Goal: Task Accomplishment & Management: Manage account settings

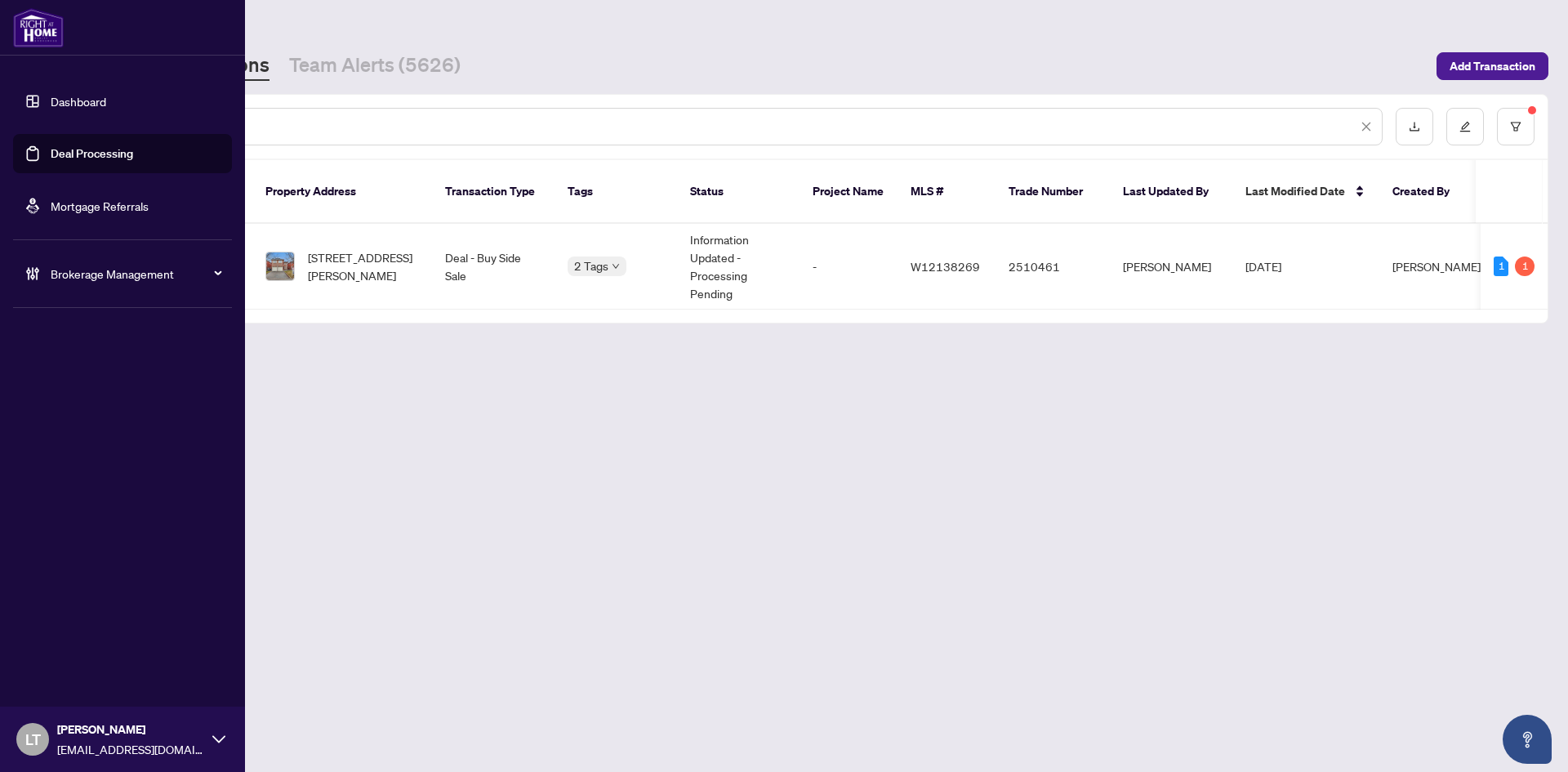
click at [51, 108] on link "Dashboard" at bounding box center [78, 101] width 56 height 15
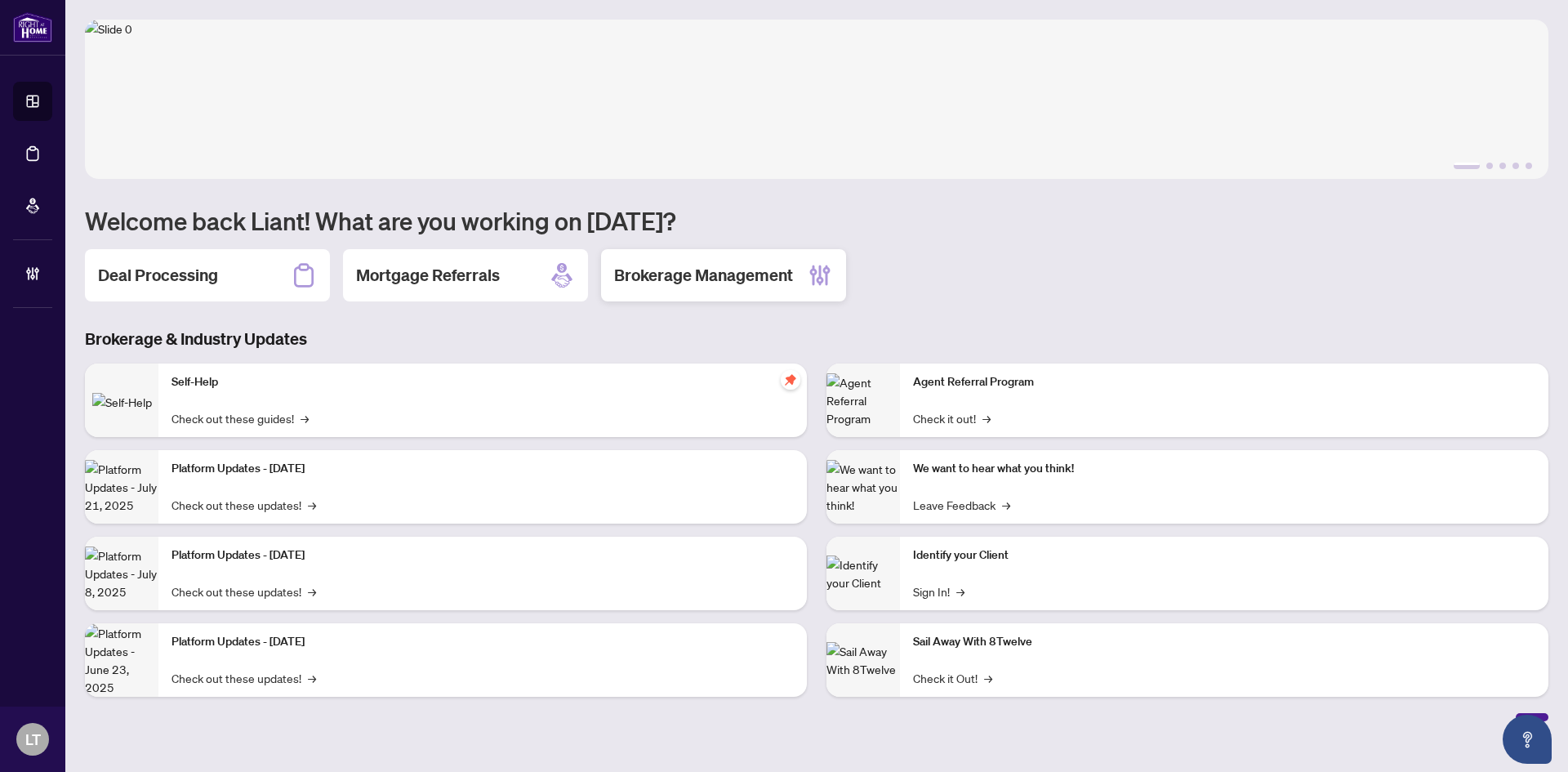
click at [677, 270] on h2 "Brokerage Management" at bounding box center [703, 275] width 178 height 23
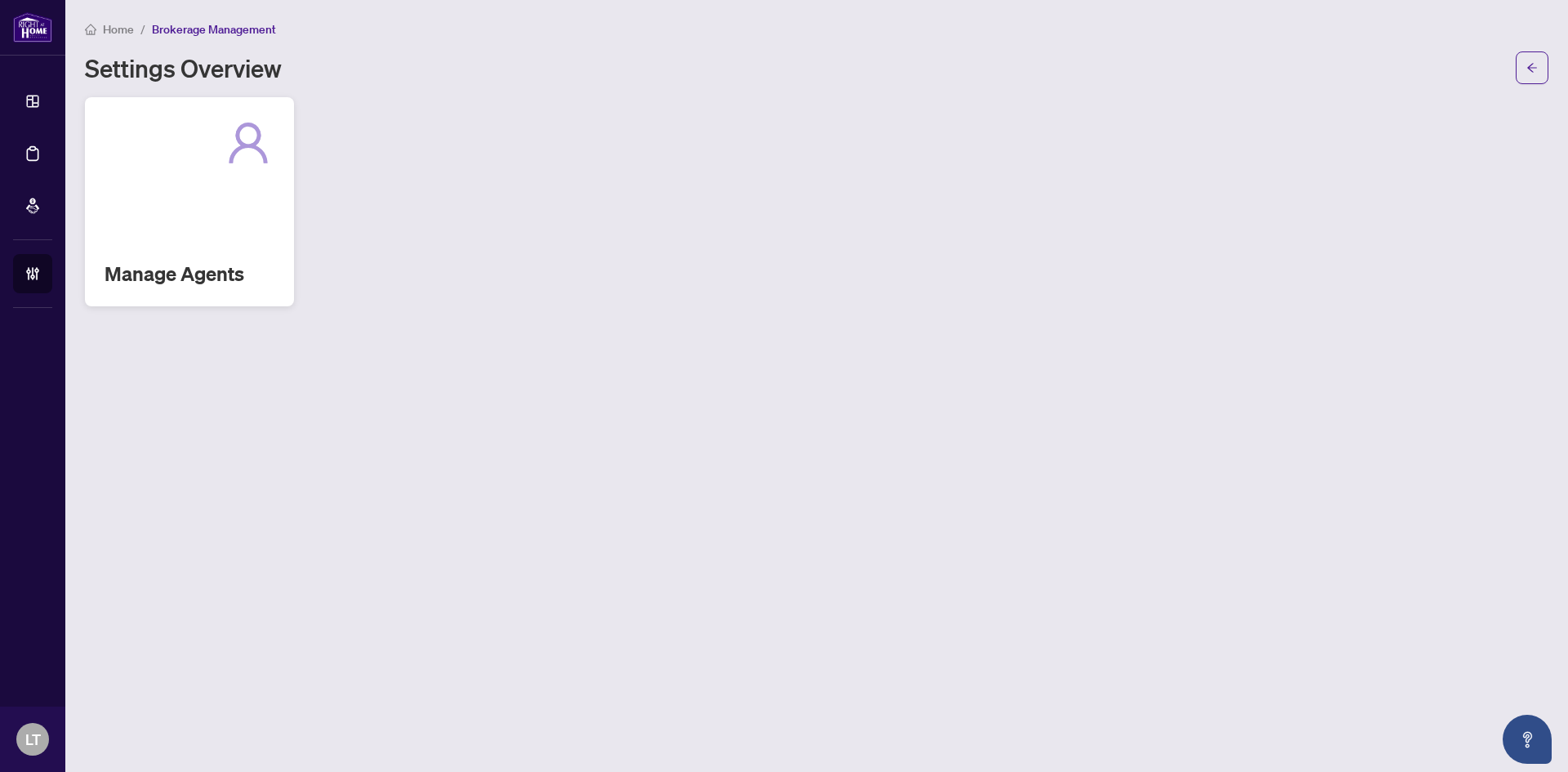
click at [265, 245] on div "Manage Agents" at bounding box center [189, 201] width 209 height 209
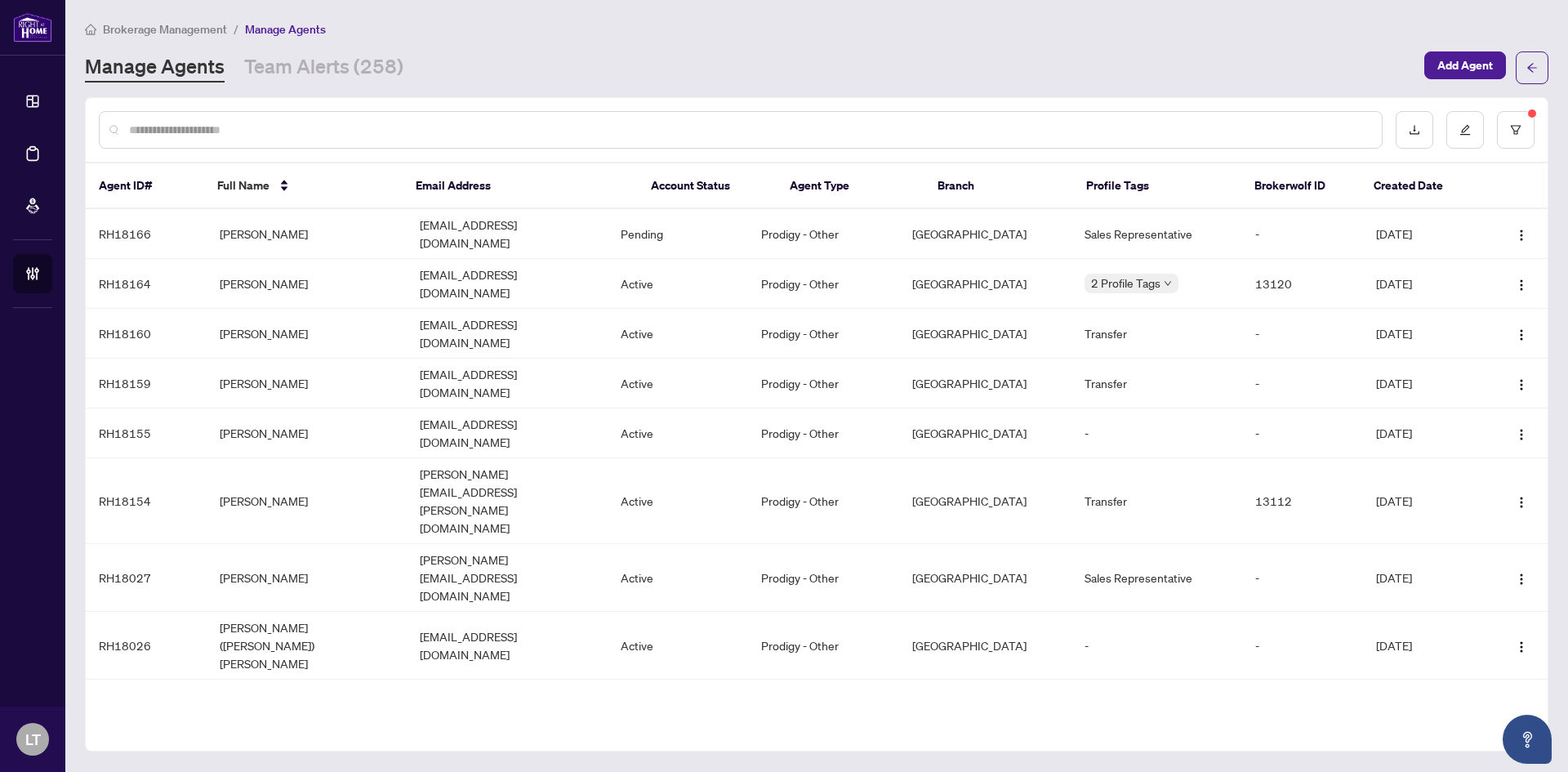
click at [240, 129] on input "text" at bounding box center [748, 130] width 1239 height 18
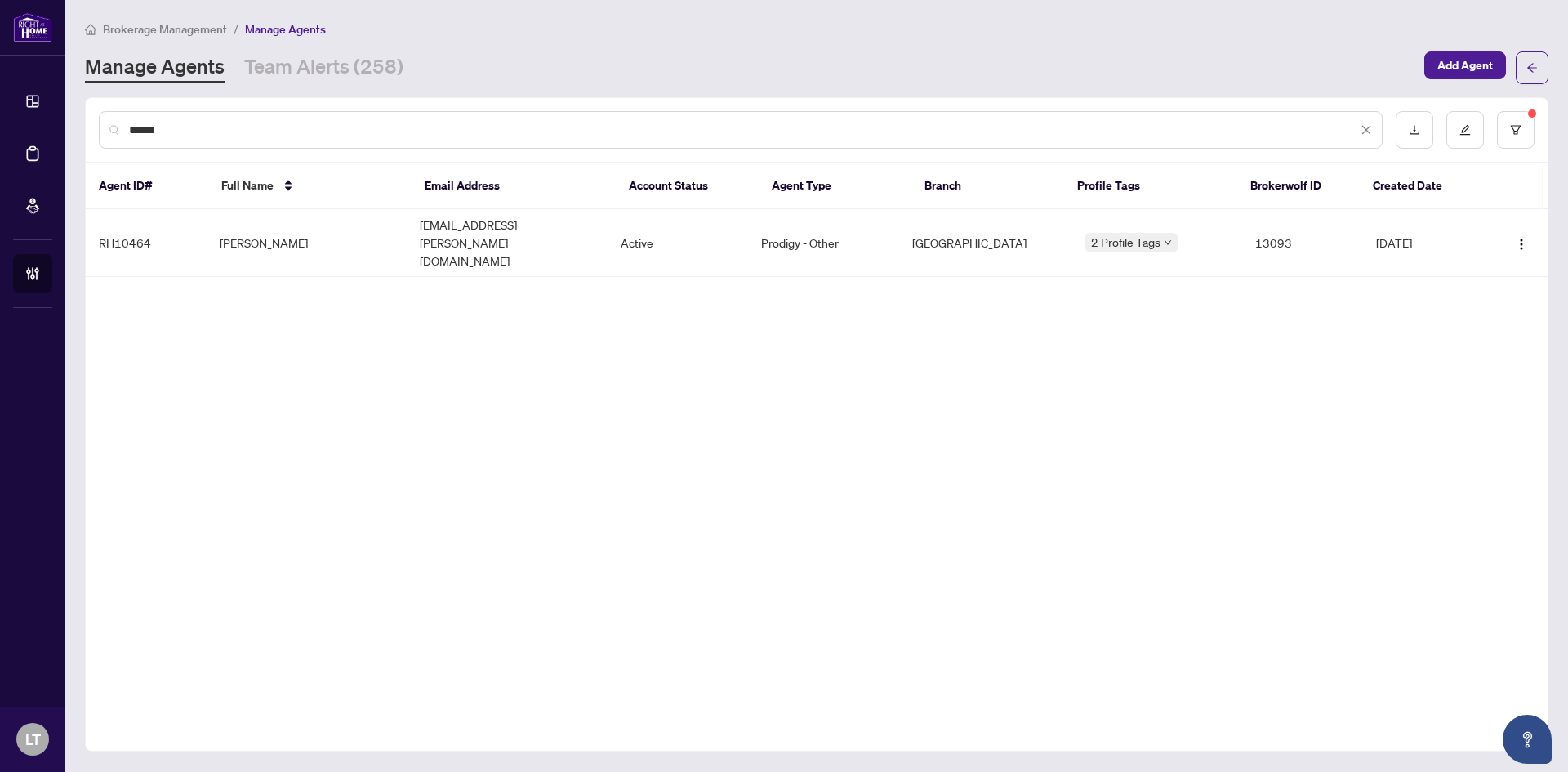
type input "******"
click at [265, 229] on td "[PERSON_NAME]" at bounding box center [307, 243] width 201 height 68
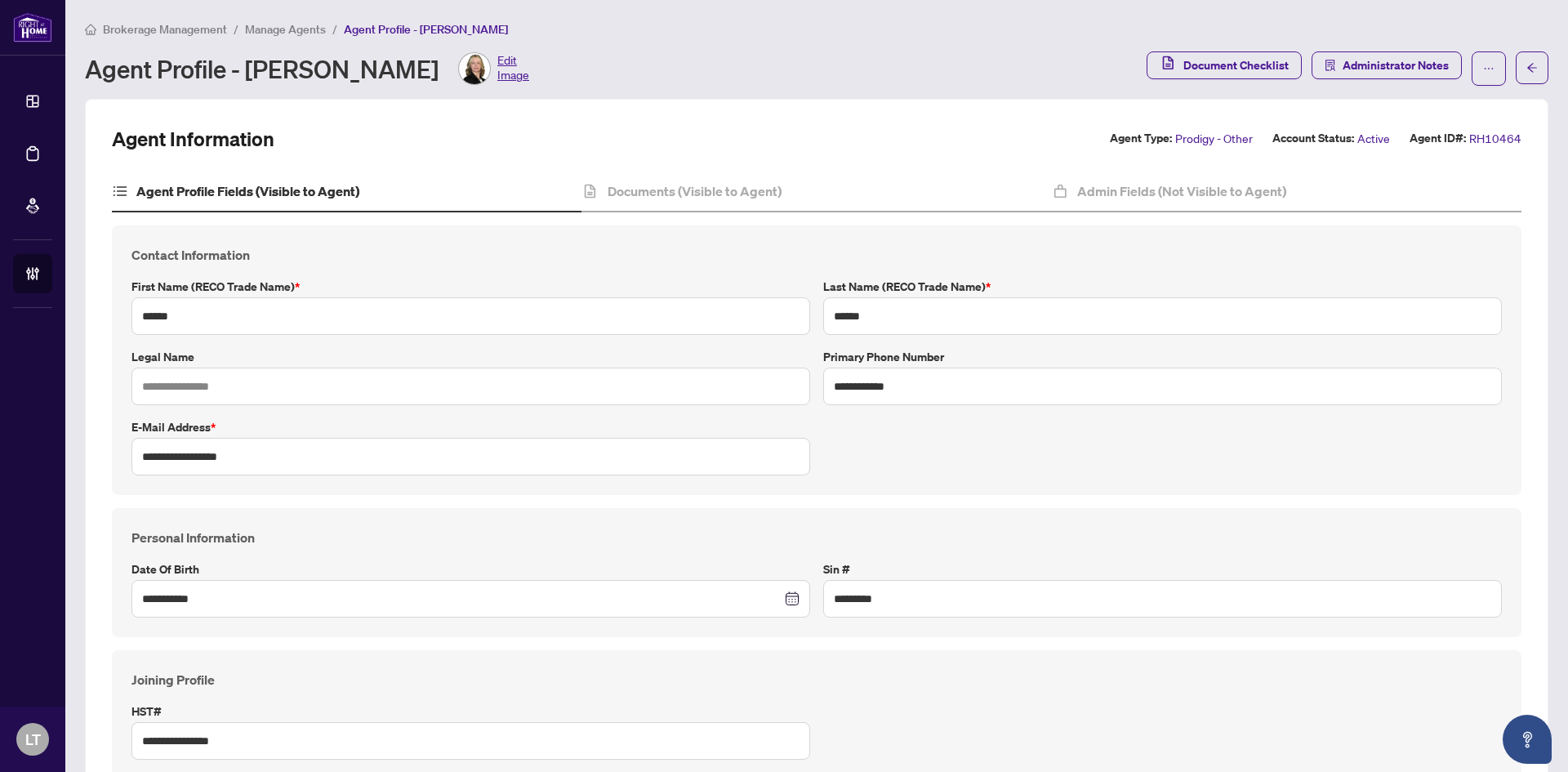
click at [497, 75] on span "Edit Image" at bounding box center [513, 68] width 32 height 33
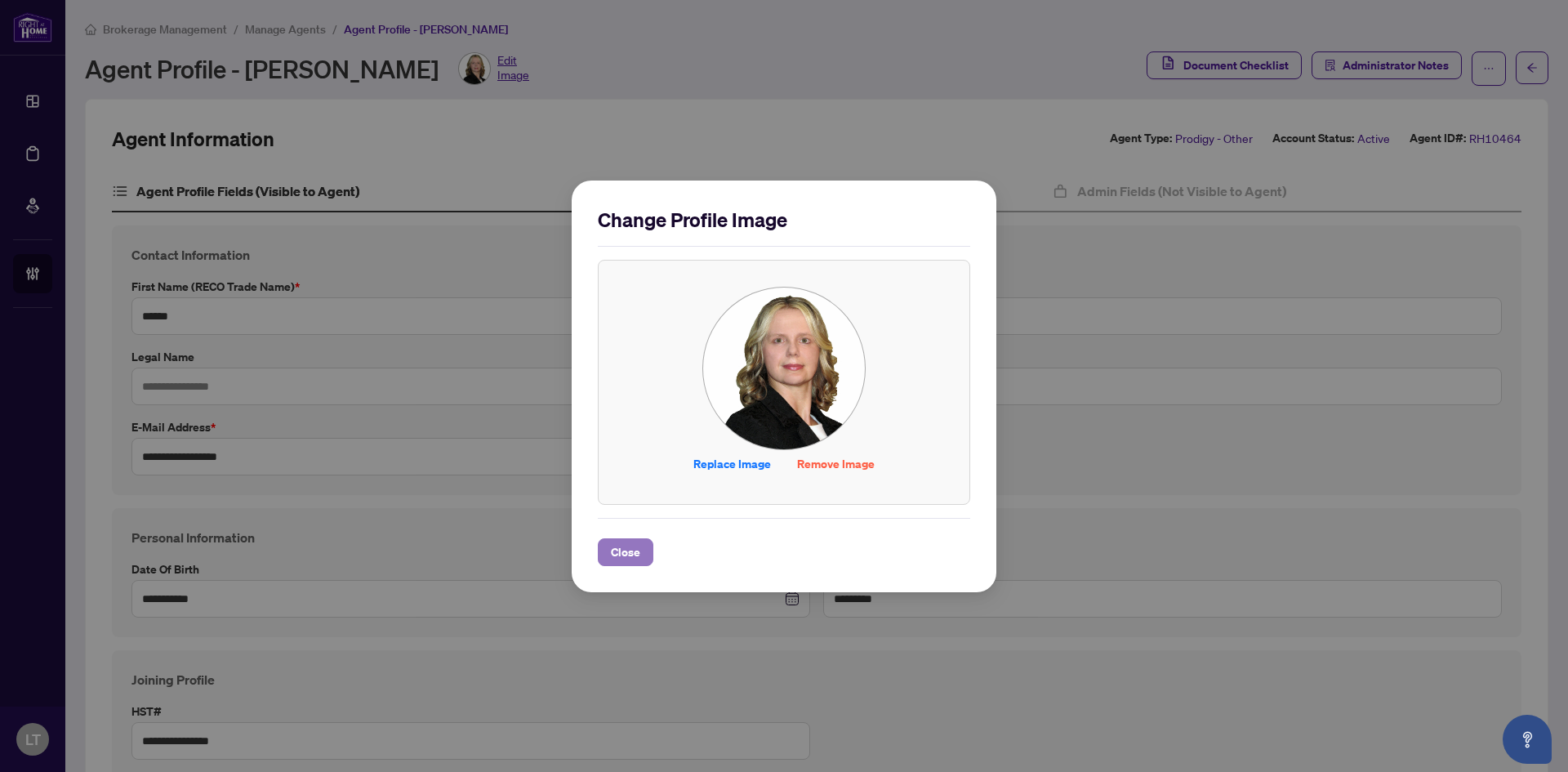
click at [625, 558] on span "Close" at bounding box center [625, 552] width 29 height 26
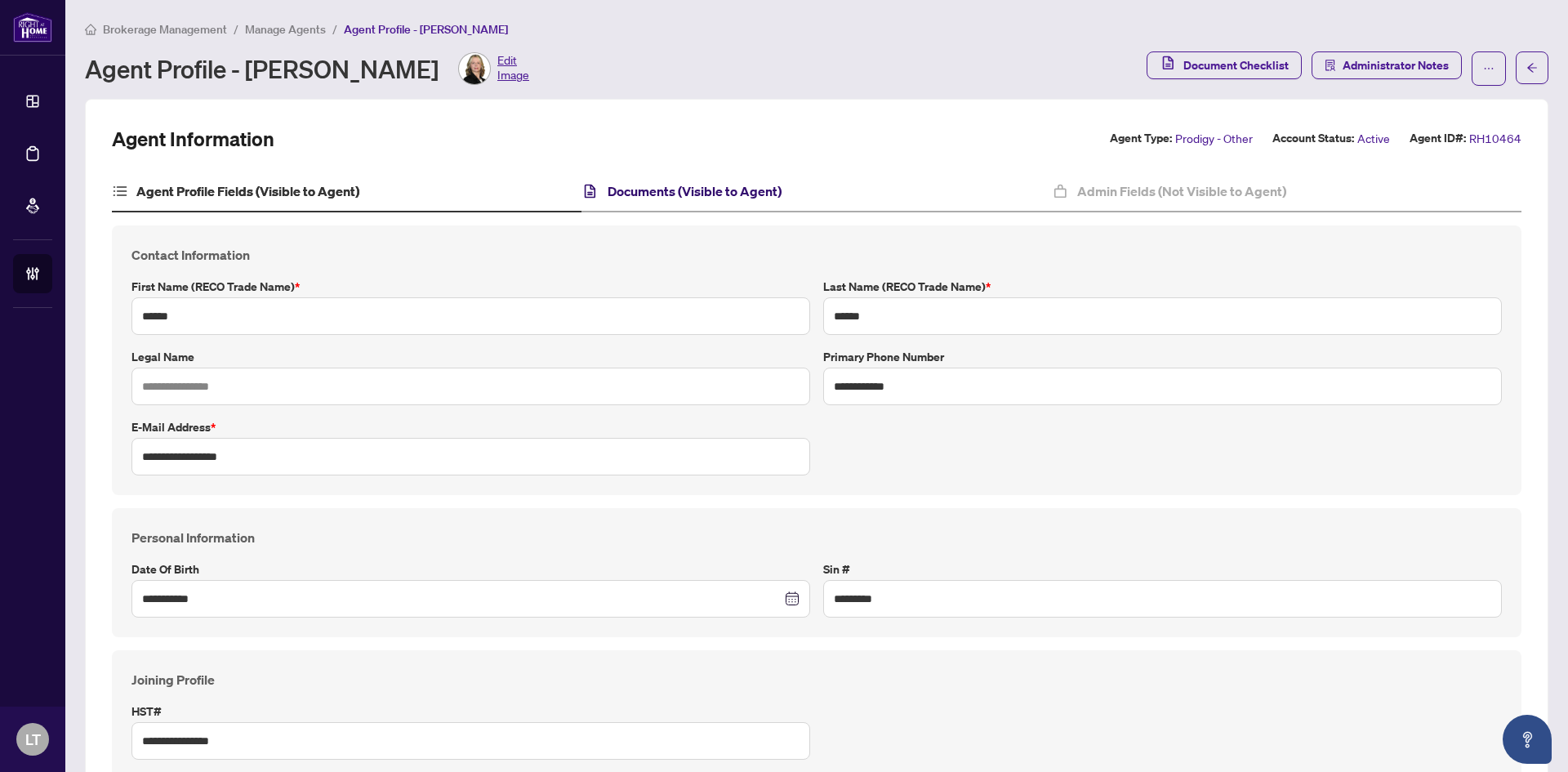
click at [666, 192] on h4 "Documents (Visible to Agent)" at bounding box center [694, 191] width 174 height 20
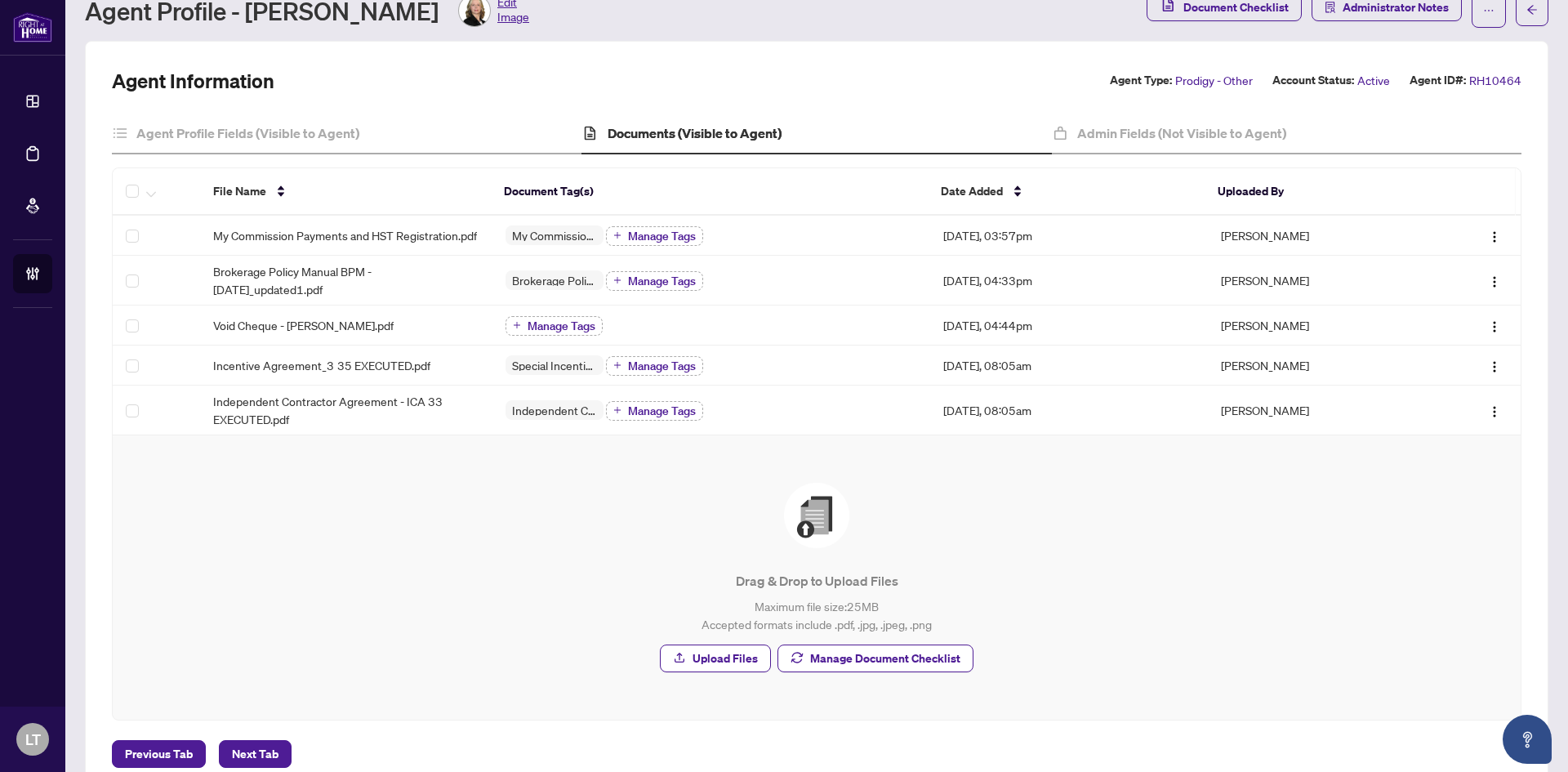
scroll to position [82, 0]
